Goal: Browse casually

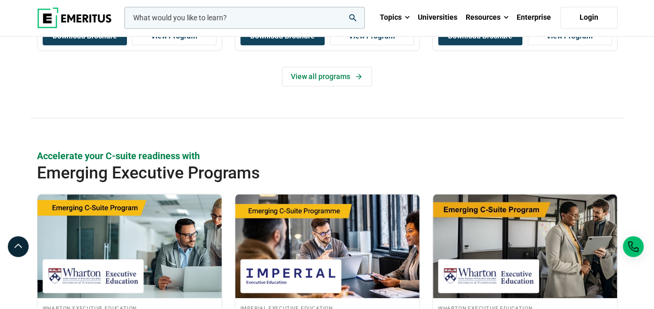
scroll to position [572, 0]
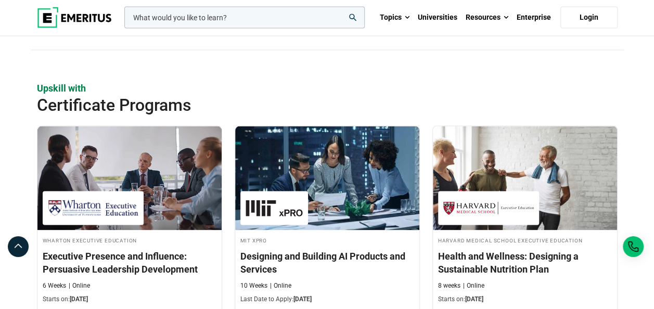
scroll to position [988, 0]
